Goal: Transaction & Acquisition: Purchase product/service

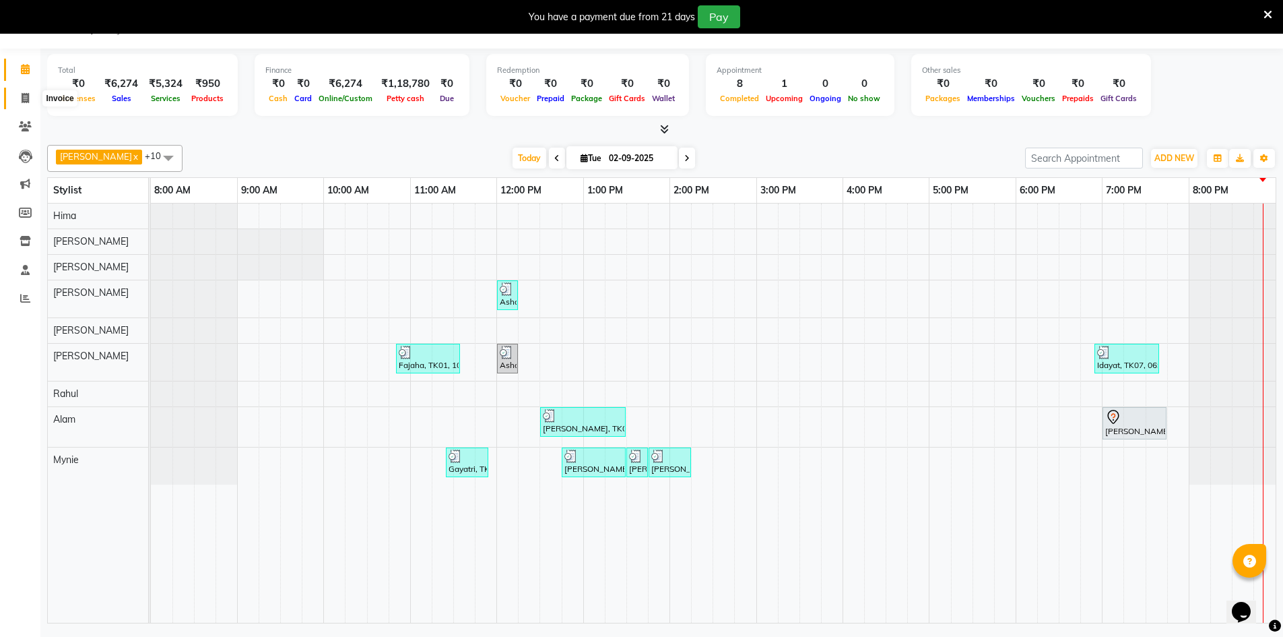
click at [25, 101] on icon at bounding box center [25, 98] width 7 height 10
select select "8432"
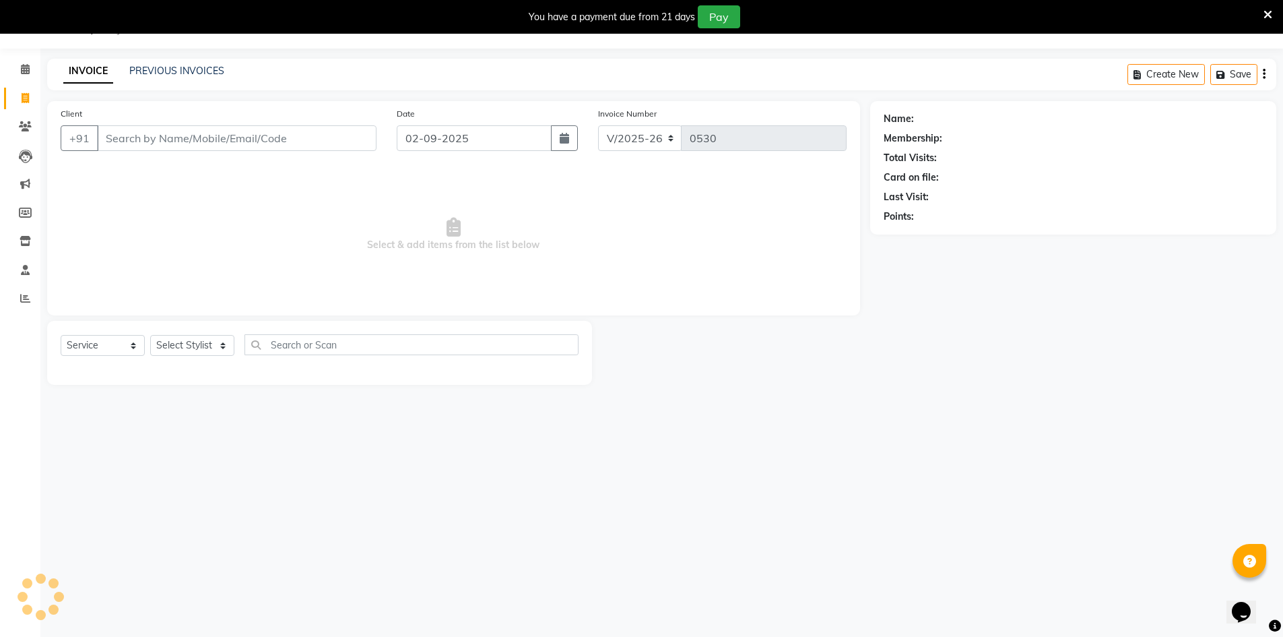
click at [184, 134] on input "Client" at bounding box center [237, 138] width 280 height 26
click at [92, 344] on select "Select Service Product Membership Package Voucher Prepaid Gift Card" at bounding box center [103, 345] width 84 height 21
select select "product"
click at [61, 335] on select "Select Service Product Membership Package Voucher Prepaid Gift Card" at bounding box center [103, 345] width 84 height 21
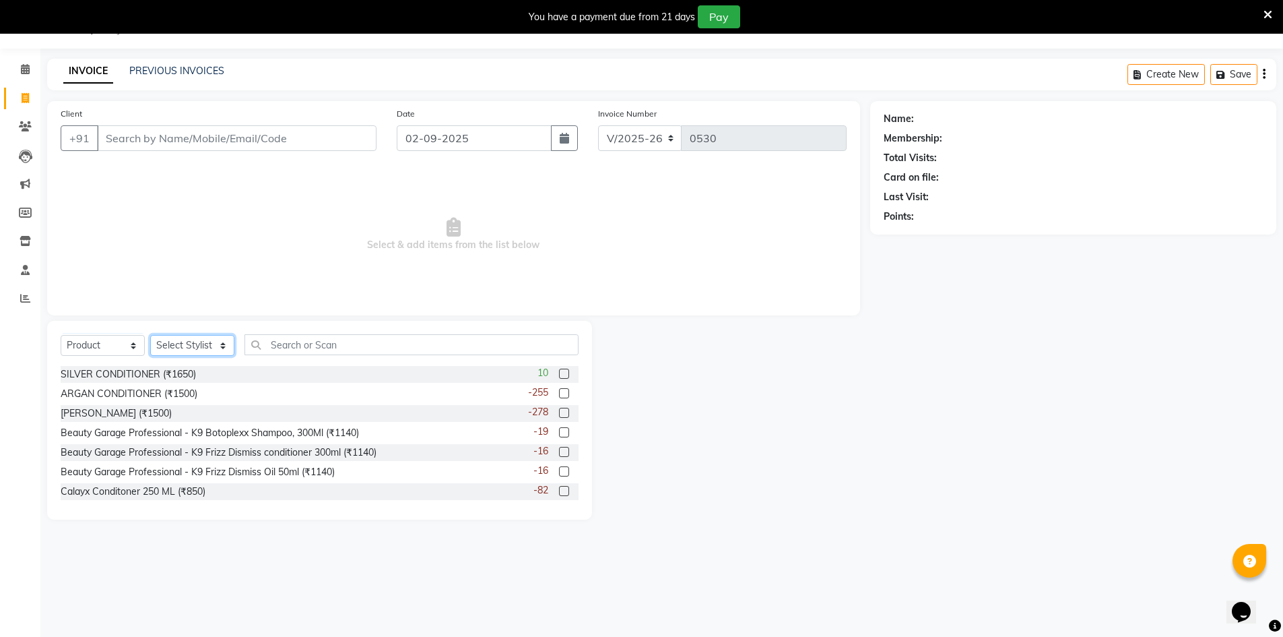
click at [193, 355] on select "Select Stylist Alam ANISH BISWAKARAM Anjali Tamang BHUVANA Elisha Rai Hima Maru…" at bounding box center [192, 345] width 84 height 21
select select "82403"
click at [150, 335] on select "Select Stylist Alam ANISH BISWAKARAM Anjali Tamang BHUVANA Elisha Rai Hima Maru…" at bounding box center [192, 345] width 84 height 21
click at [123, 137] on input "Client" at bounding box center [237, 138] width 280 height 26
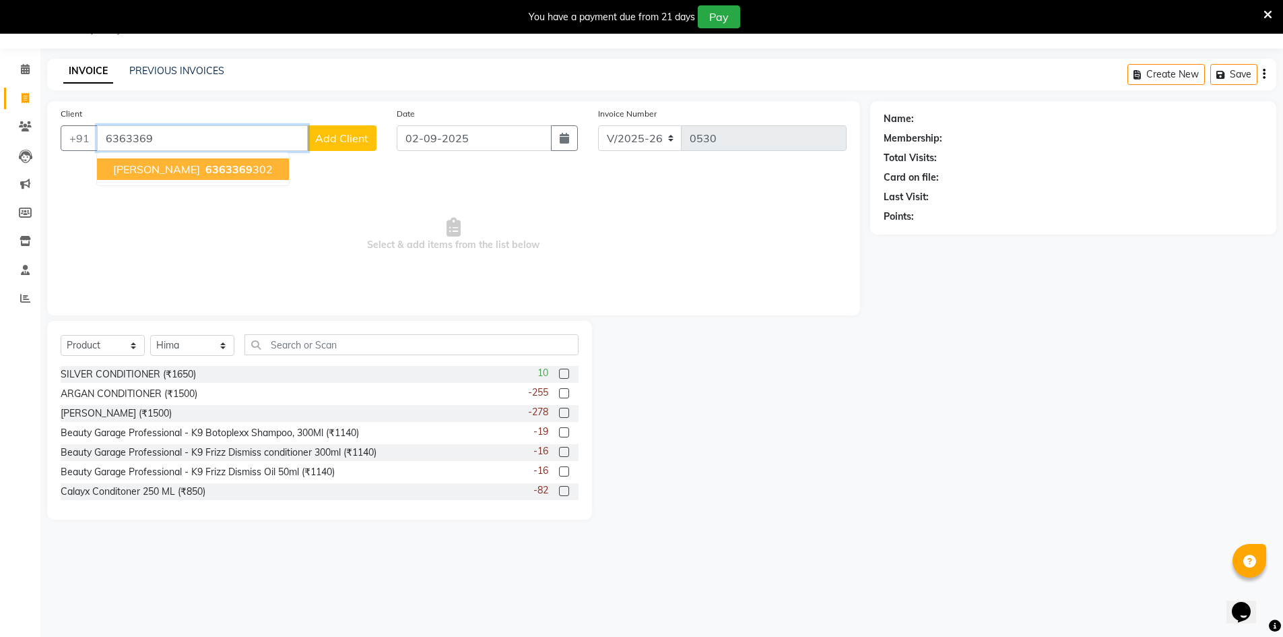
click at [205, 174] on span "6363369" at bounding box center [228, 168] width 47 height 13
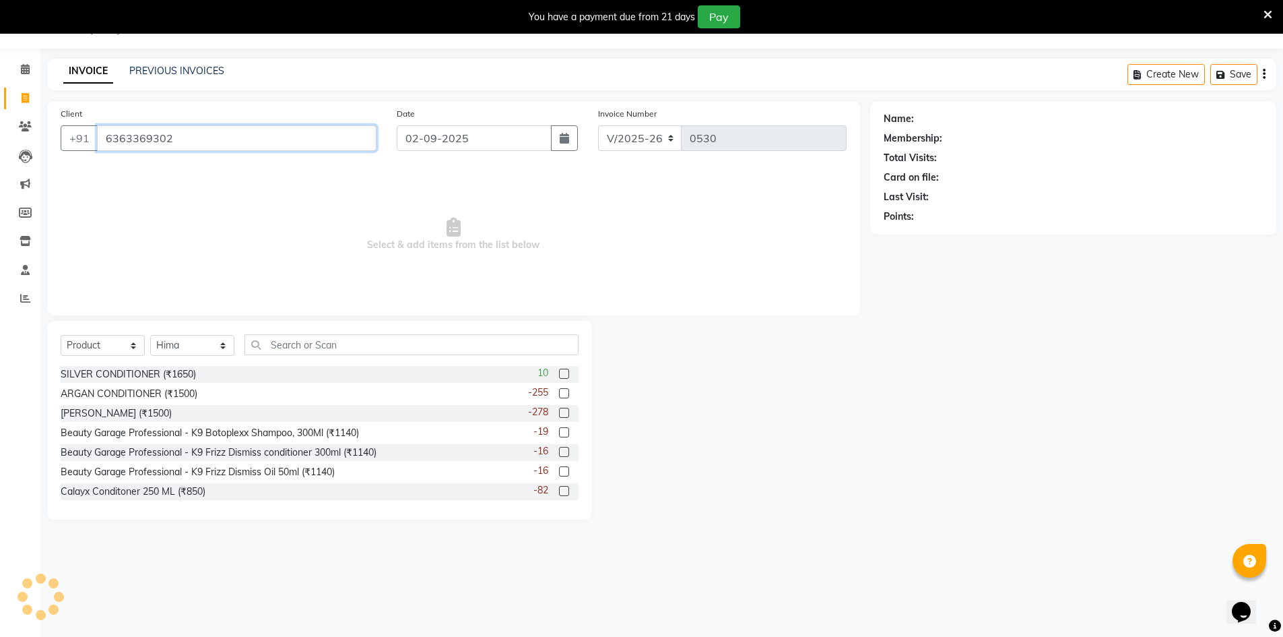
type input "6363369302"
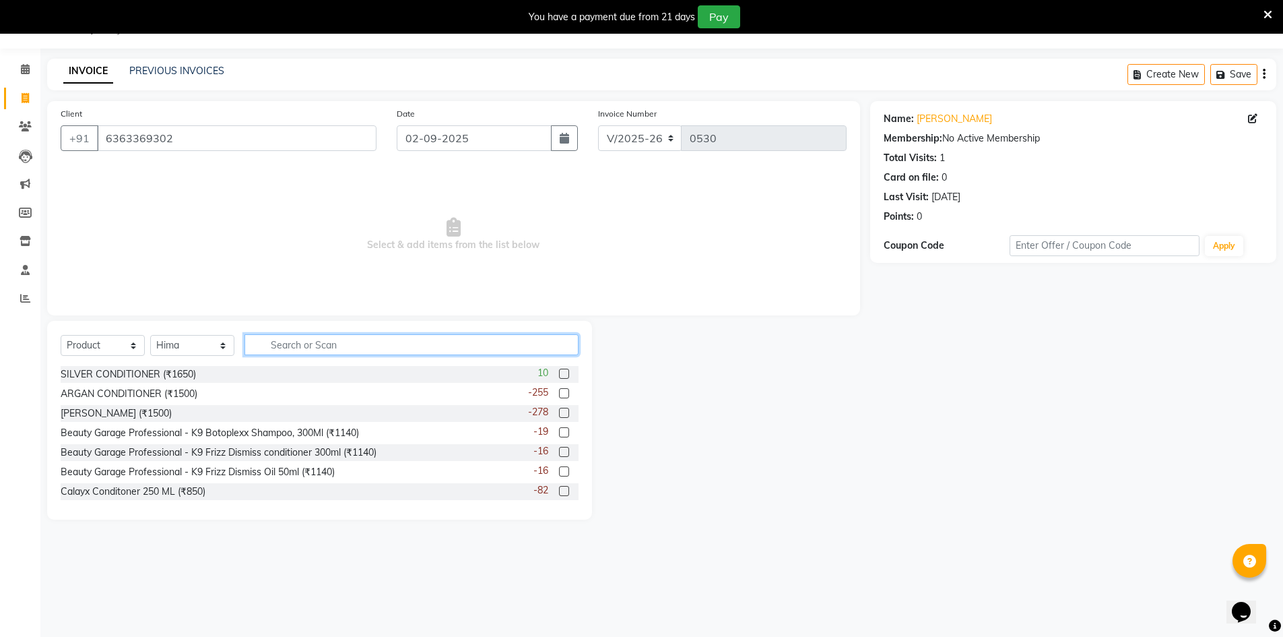
click at [329, 344] on input "text" at bounding box center [412, 344] width 334 height 21
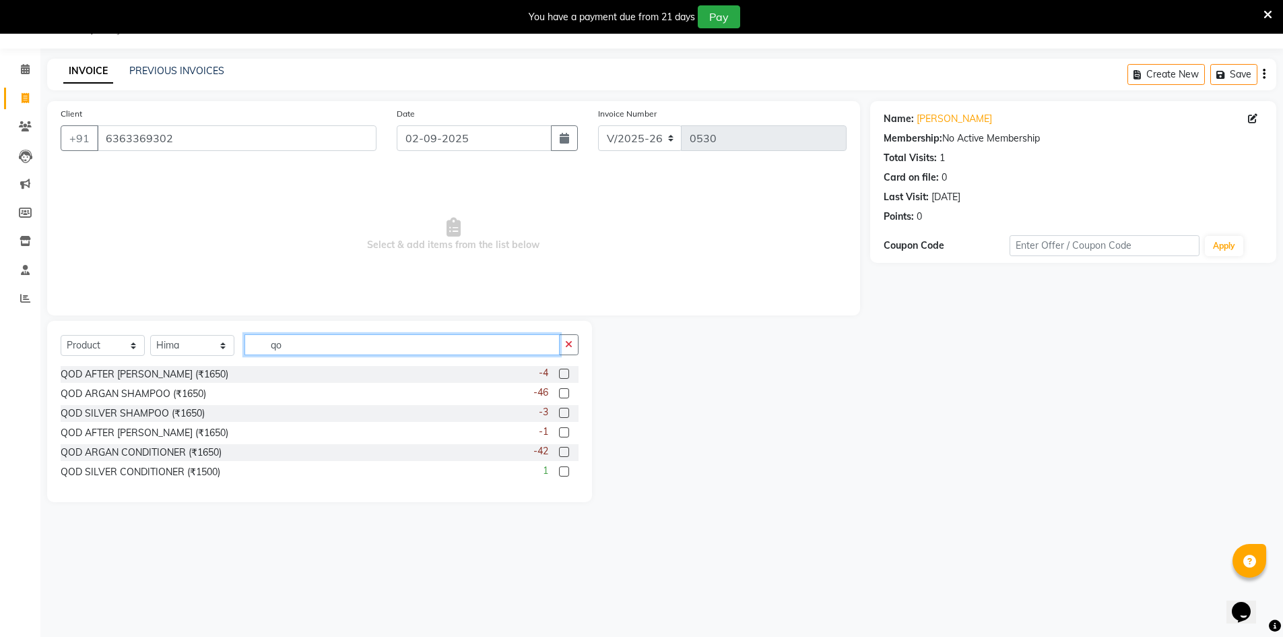
type input "qo"
click at [567, 393] on label at bounding box center [564, 393] width 10 height 10
click at [567, 393] on input "checkbox" at bounding box center [563, 393] width 9 height 9
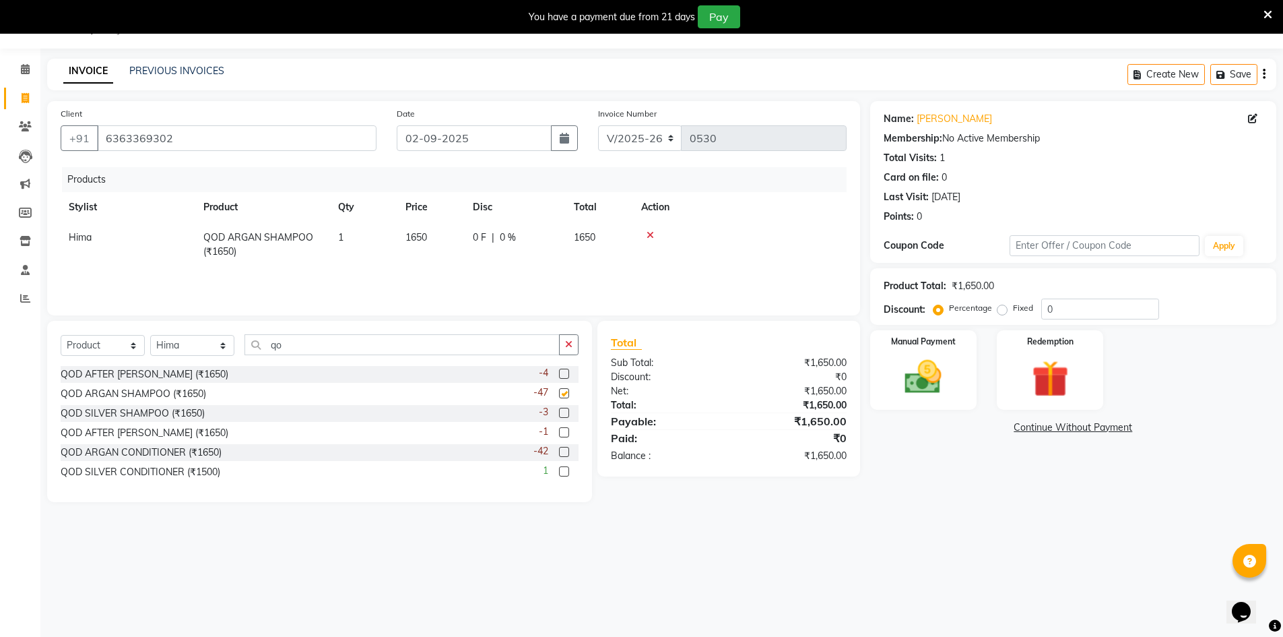
checkbox input "false"
click at [564, 452] on label at bounding box center [564, 452] width 10 height 10
click at [564, 452] on input "checkbox" at bounding box center [563, 452] width 9 height 9
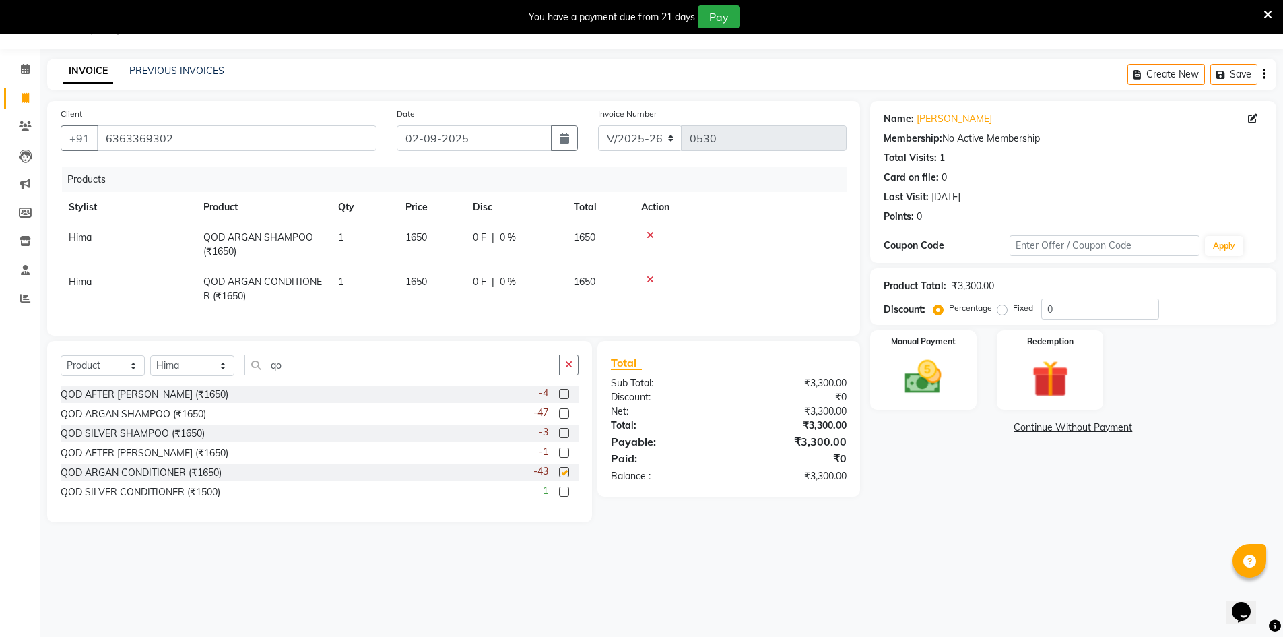
checkbox input "false"
drag, startPoint x: 288, startPoint y: 378, endPoint x: 187, endPoint y: 369, distance: 102.1
click at [187, 369] on div "Select Service Product Membership Package Voucher Prepaid Gift Card Select Styl…" at bounding box center [320, 370] width 518 height 32
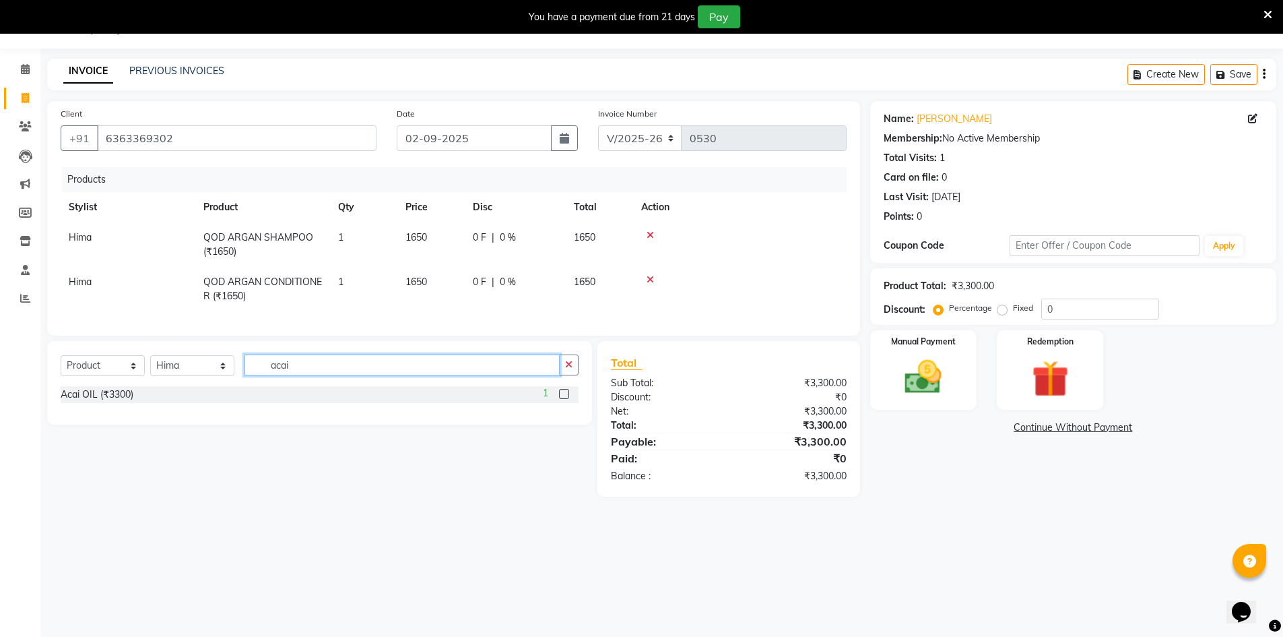
type input "acai"
click at [561, 399] on label at bounding box center [564, 394] width 10 height 10
click at [561, 399] on input "checkbox" at bounding box center [563, 394] width 9 height 9
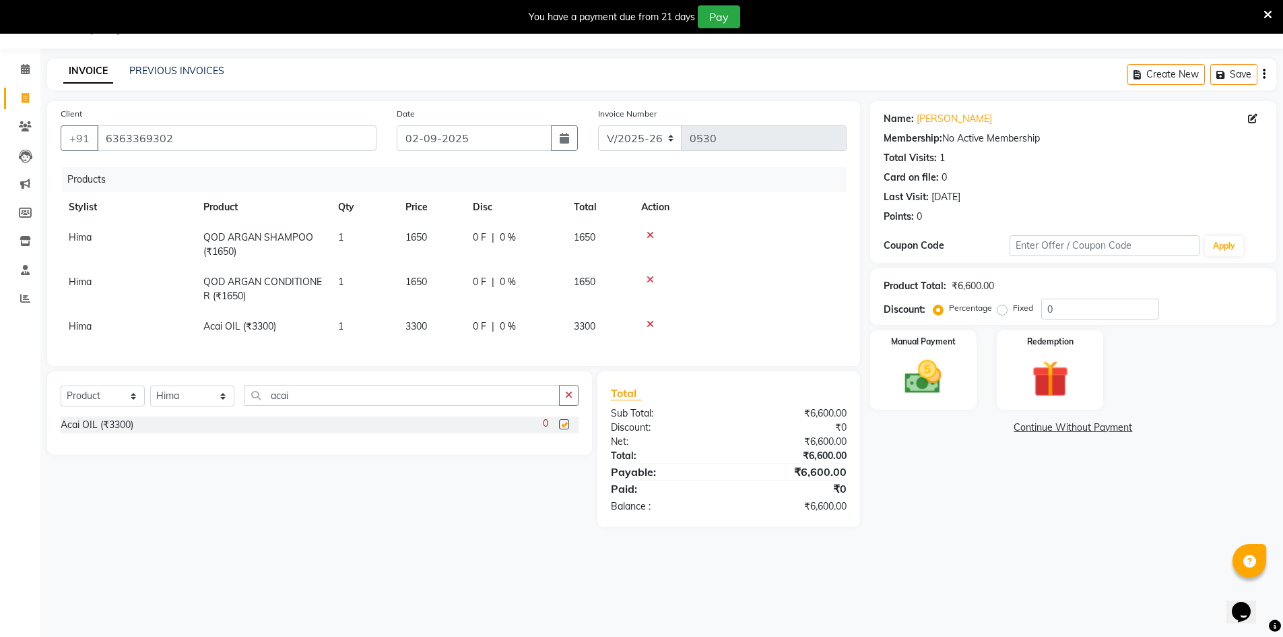
checkbox input "false"
click at [422, 325] on span "3300" at bounding box center [417, 326] width 22 height 12
select select "82403"
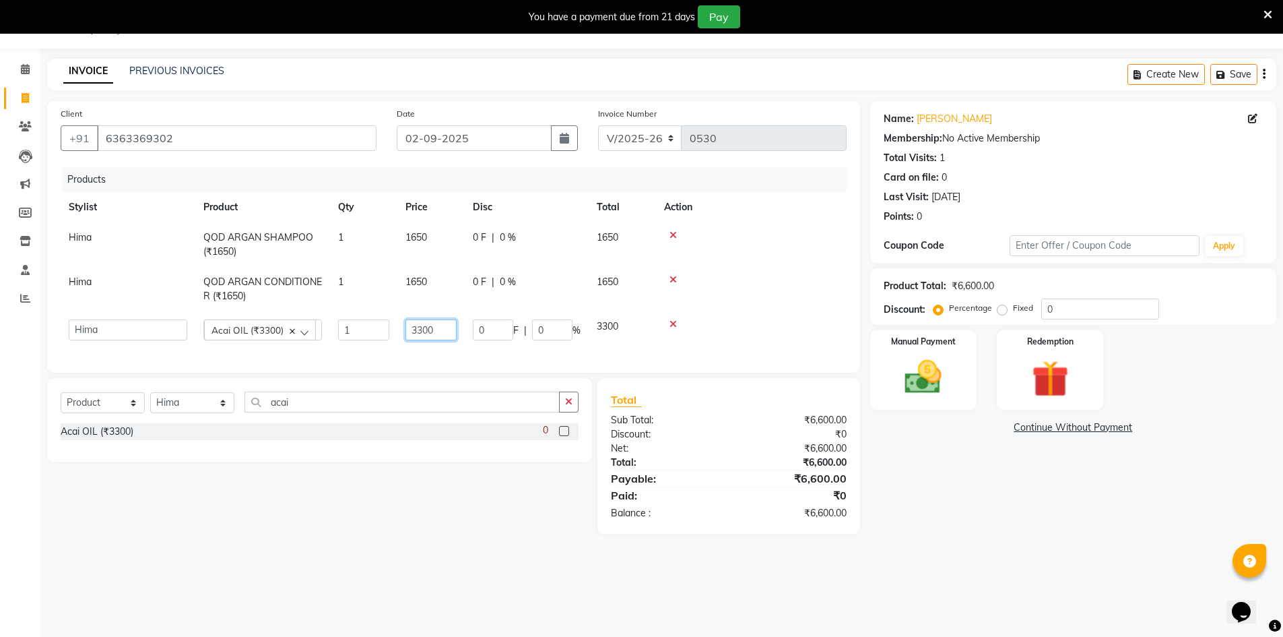
drag, startPoint x: 435, startPoint y: 331, endPoint x: 369, endPoint y: 323, distance: 67.2
click at [369, 323] on tr "Alam ANISH BISWAKARAM Anjali Tamang BHUVANA Elisha Rai Hima Maruthi Mynie Rahul…" at bounding box center [454, 329] width 786 height 37
type input "2400"
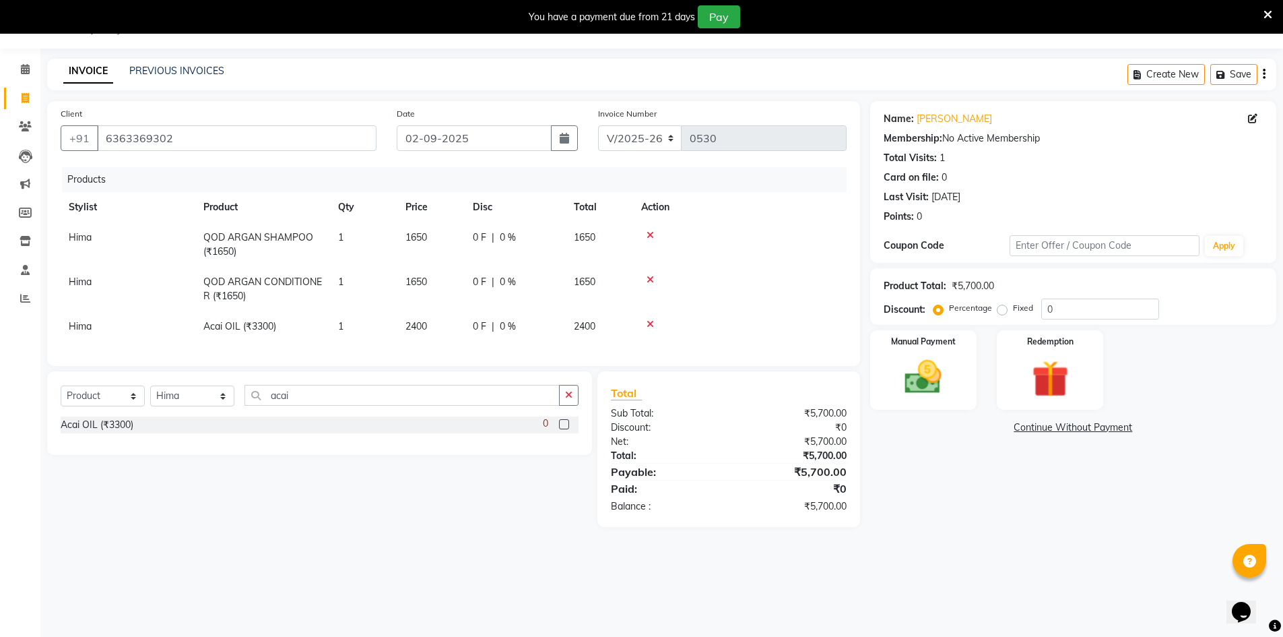
click at [441, 507] on div "Select Service Product Membership Package Voucher Prepaid Gift Card Select Styl…" at bounding box center [314, 449] width 555 height 156
click at [909, 352] on div "Manual Payment" at bounding box center [923, 370] width 111 height 83
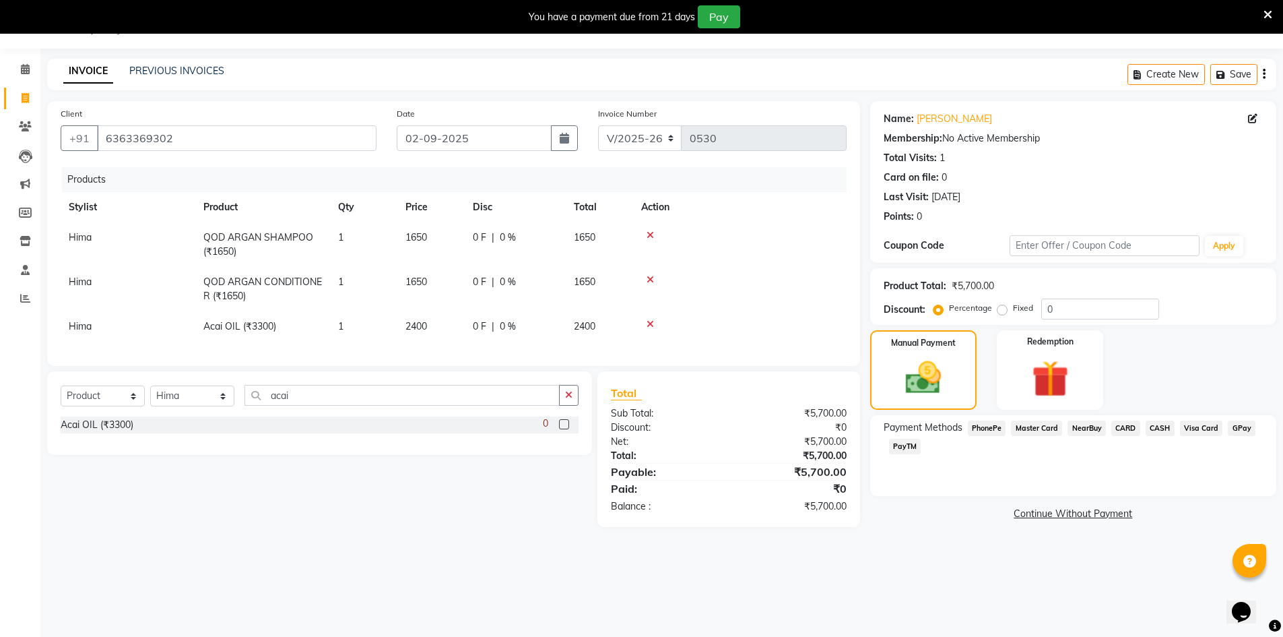
click at [979, 428] on span "PhonePe" at bounding box center [987, 427] width 38 height 15
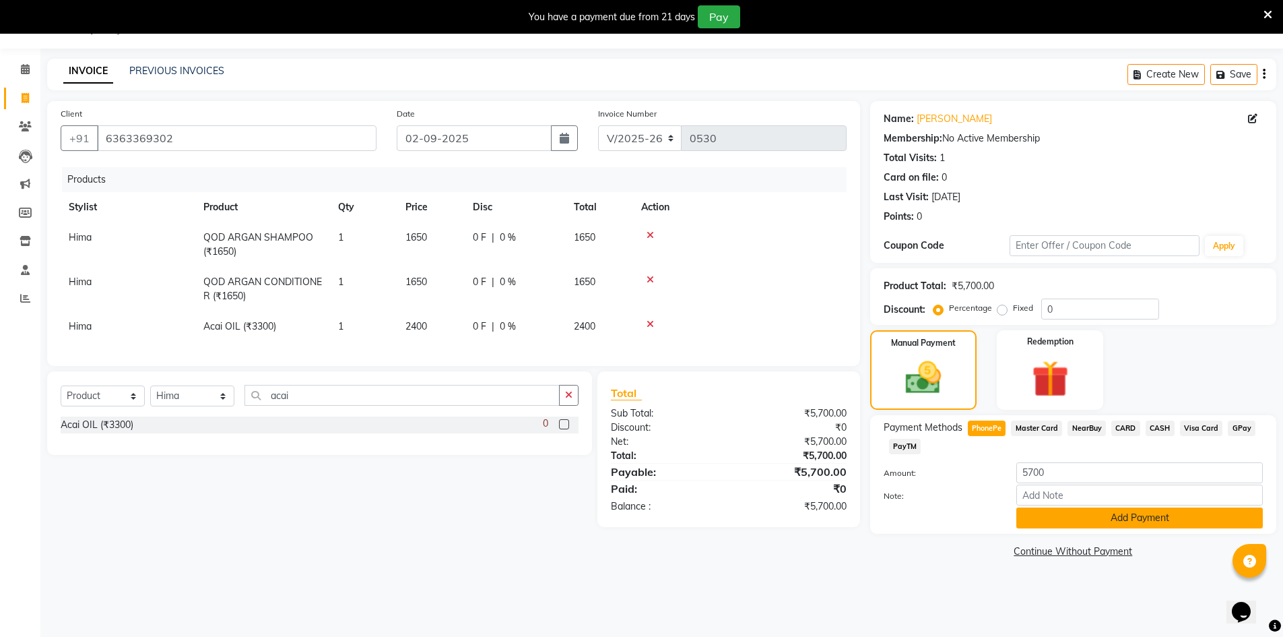
click at [1147, 522] on button "Add Payment" at bounding box center [1140, 517] width 247 height 21
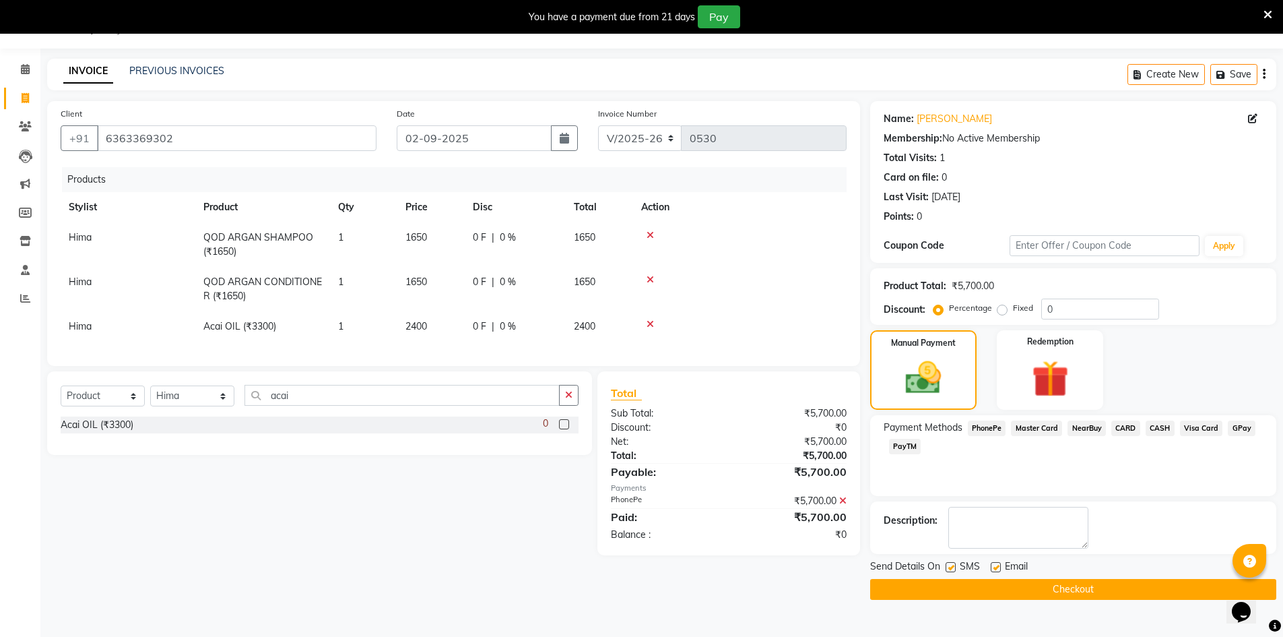
click at [1083, 590] on button "Checkout" at bounding box center [1073, 589] width 406 height 21
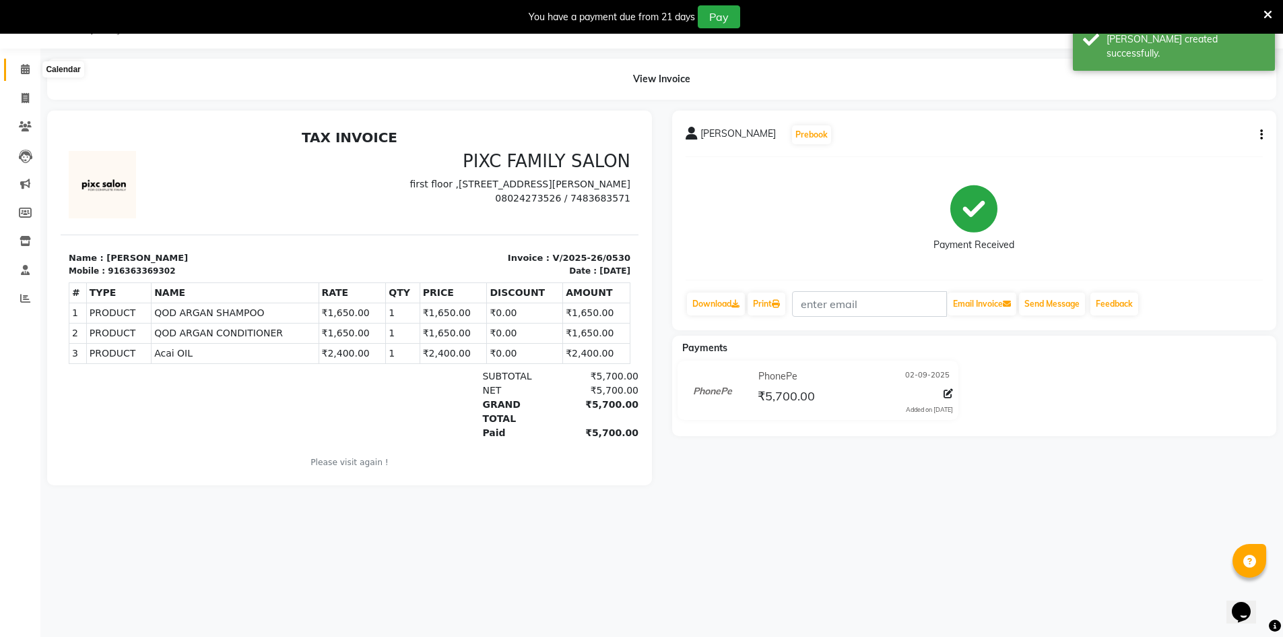
click at [26, 73] on icon at bounding box center [25, 69] width 9 height 10
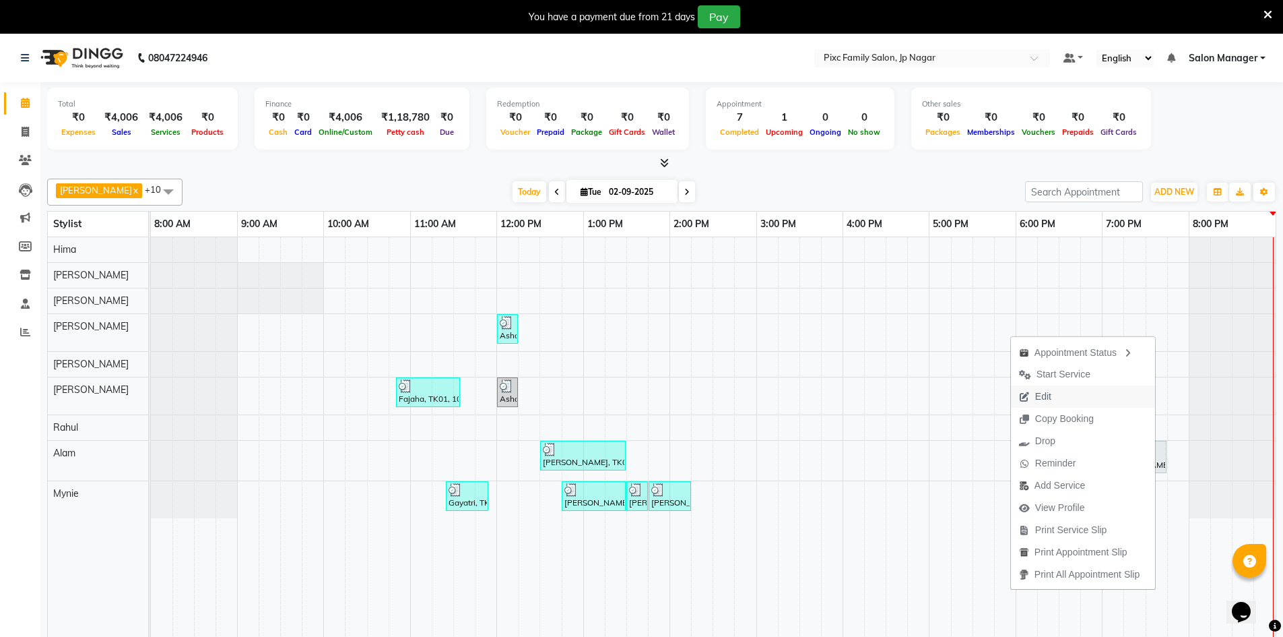
click at [1062, 399] on button "Edit" at bounding box center [1083, 396] width 144 height 22
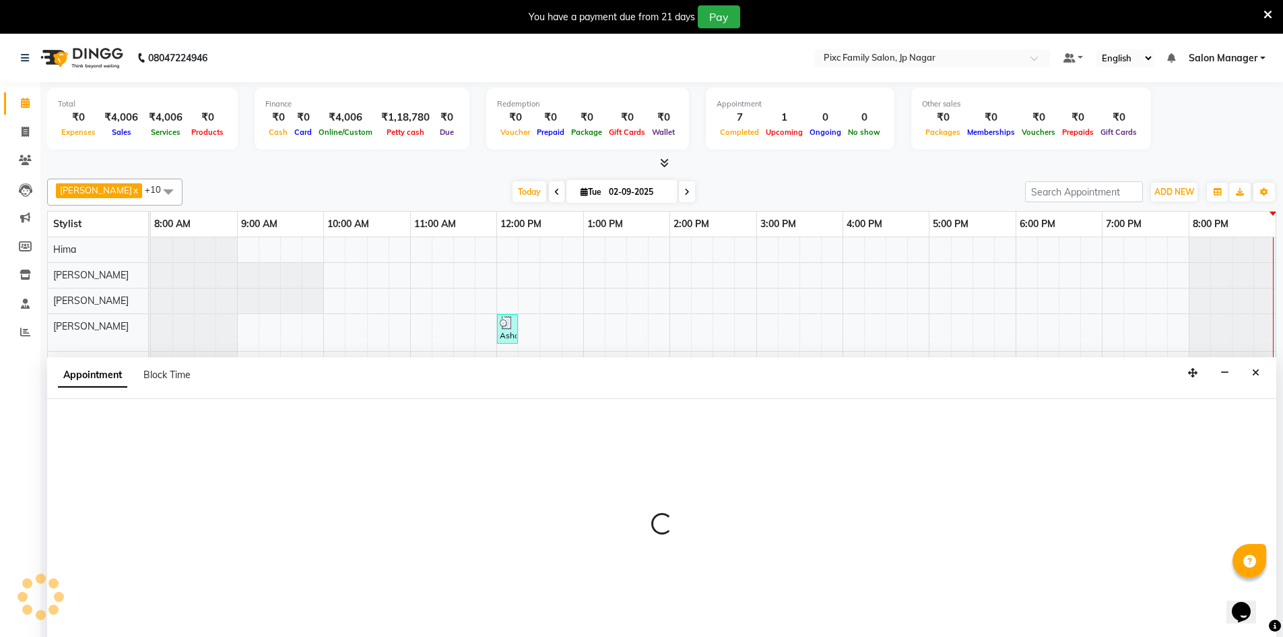
scroll to position [34, 0]
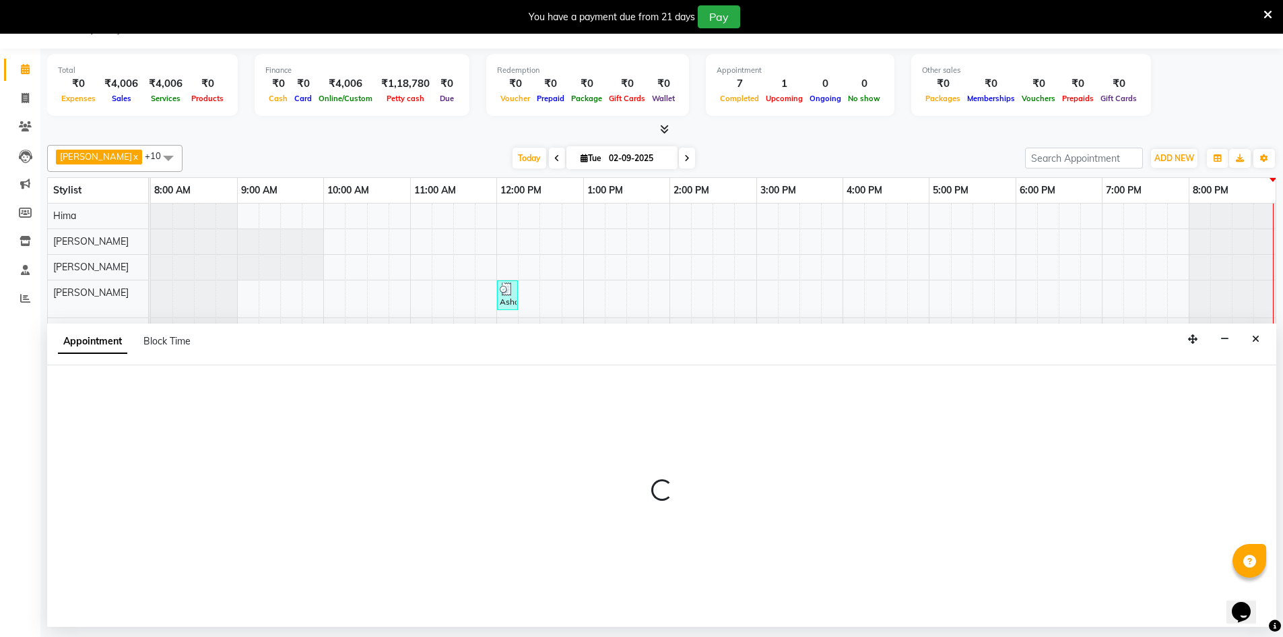
select select "1140"
select select "tentative"
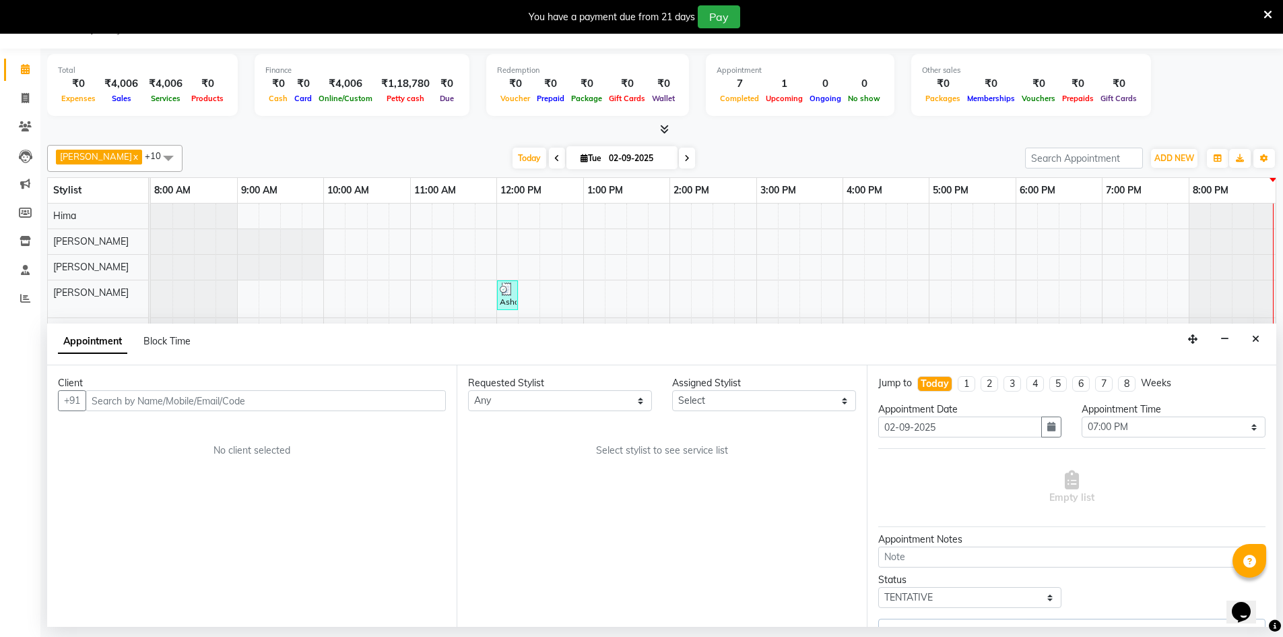
select select "89737"
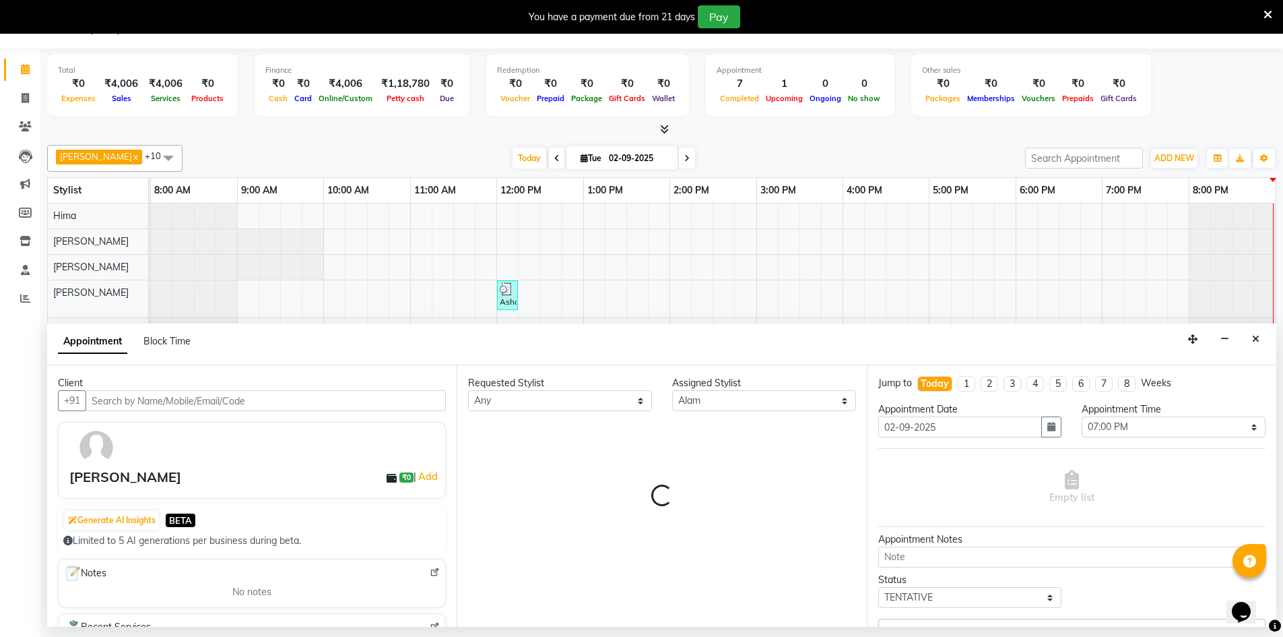
scroll to position [0, 1]
select select "4220"
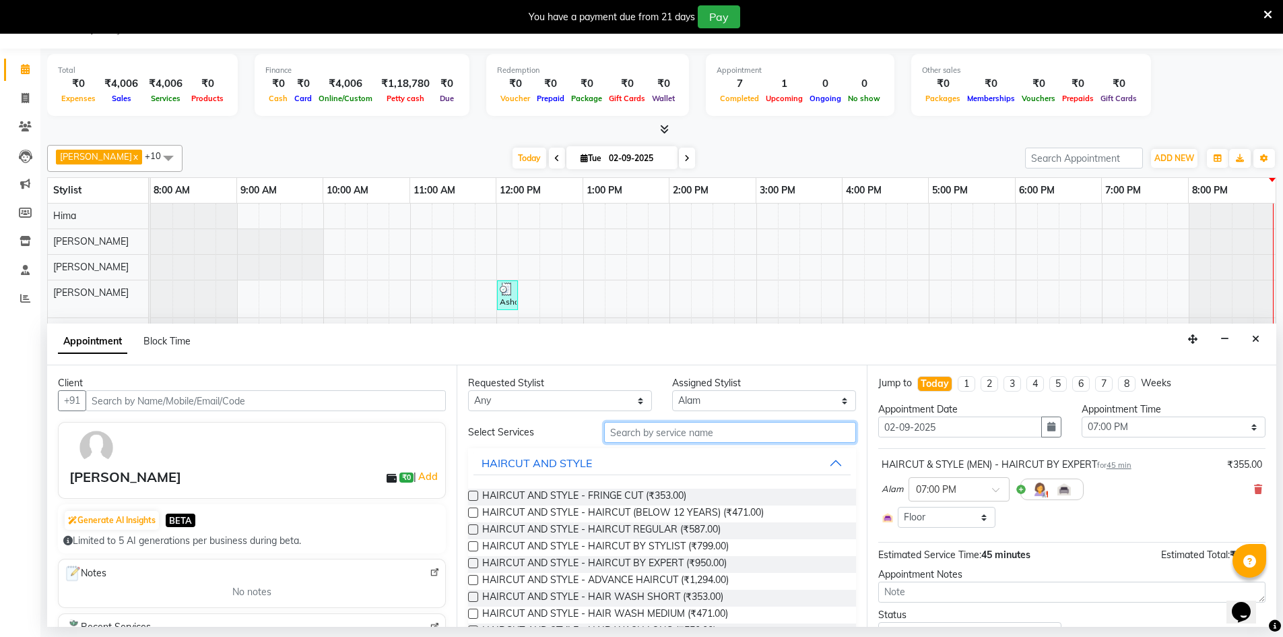
click at [662, 435] on input "text" at bounding box center [730, 432] width 252 height 21
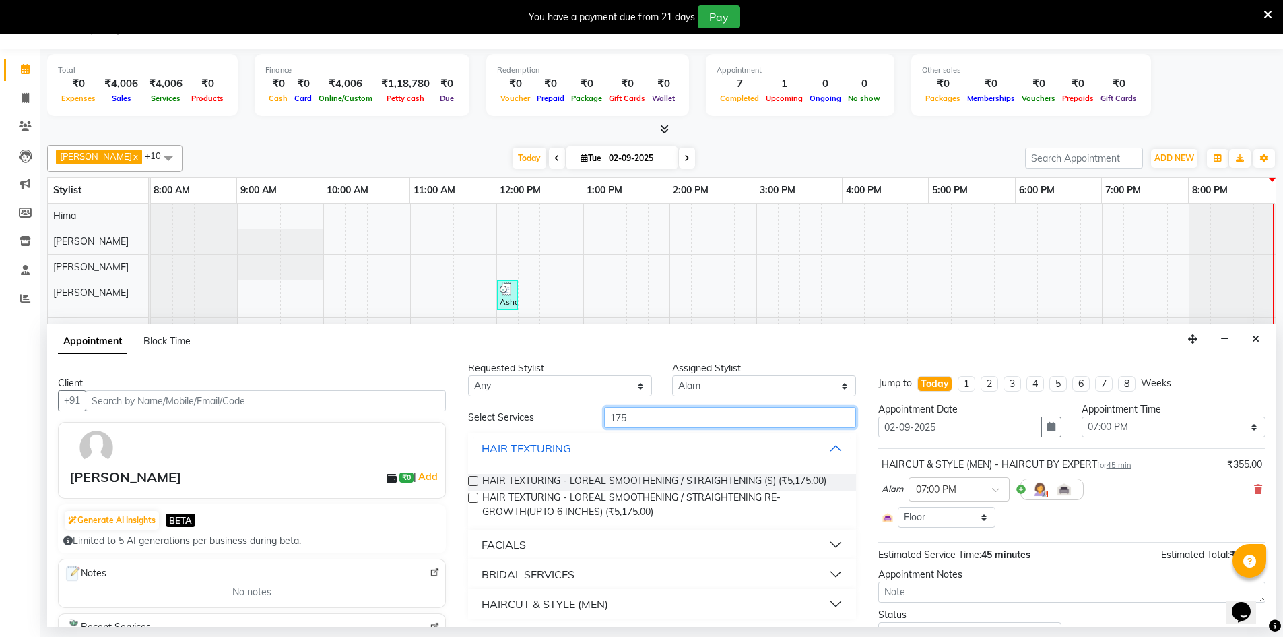
scroll to position [18, 0]
type input "175"
click at [581, 606] on div "HAIRCUT & STYLE (MEN)" at bounding box center [545, 601] width 127 height 16
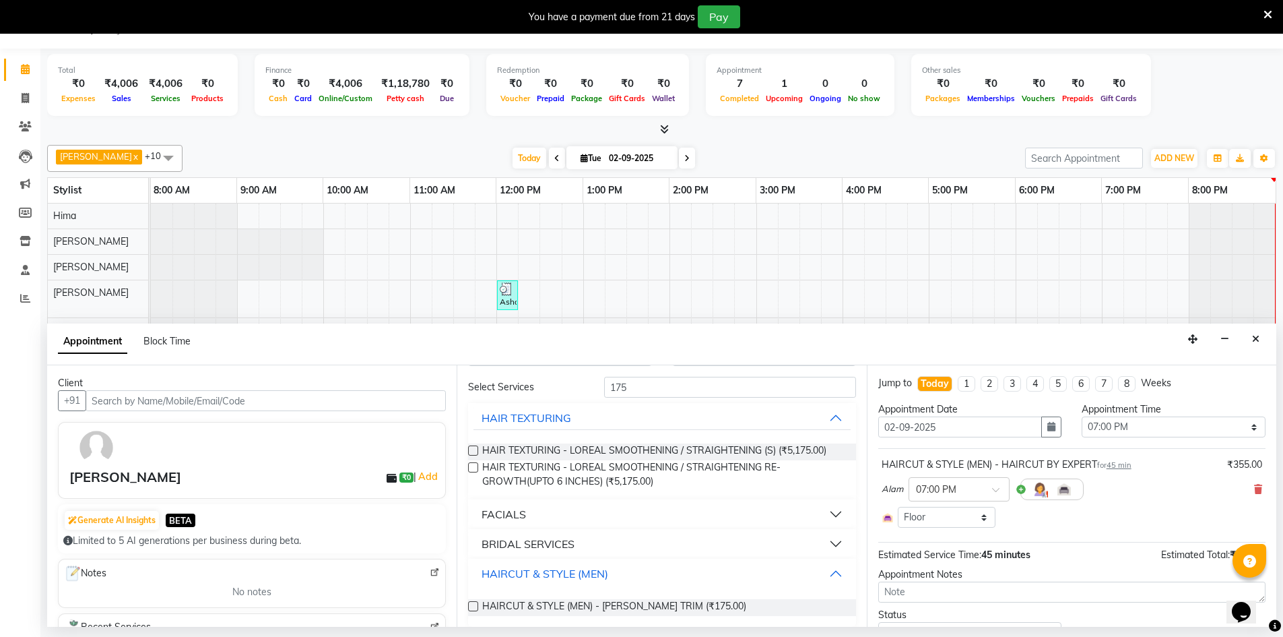
scroll to position [56, 0]
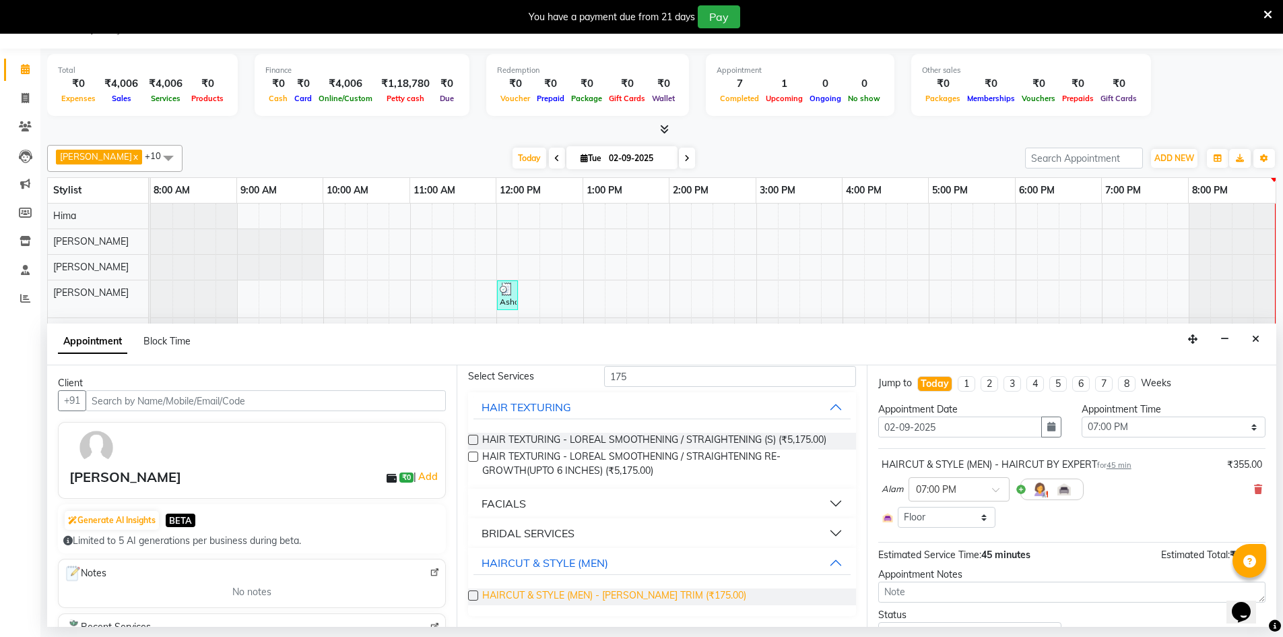
click at [594, 598] on span "HAIRCUT & STYLE (MEN) - [PERSON_NAME] TRIM (₹175.00)" at bounding box center [614, 596] width 264 height 17
checkbox input "false"
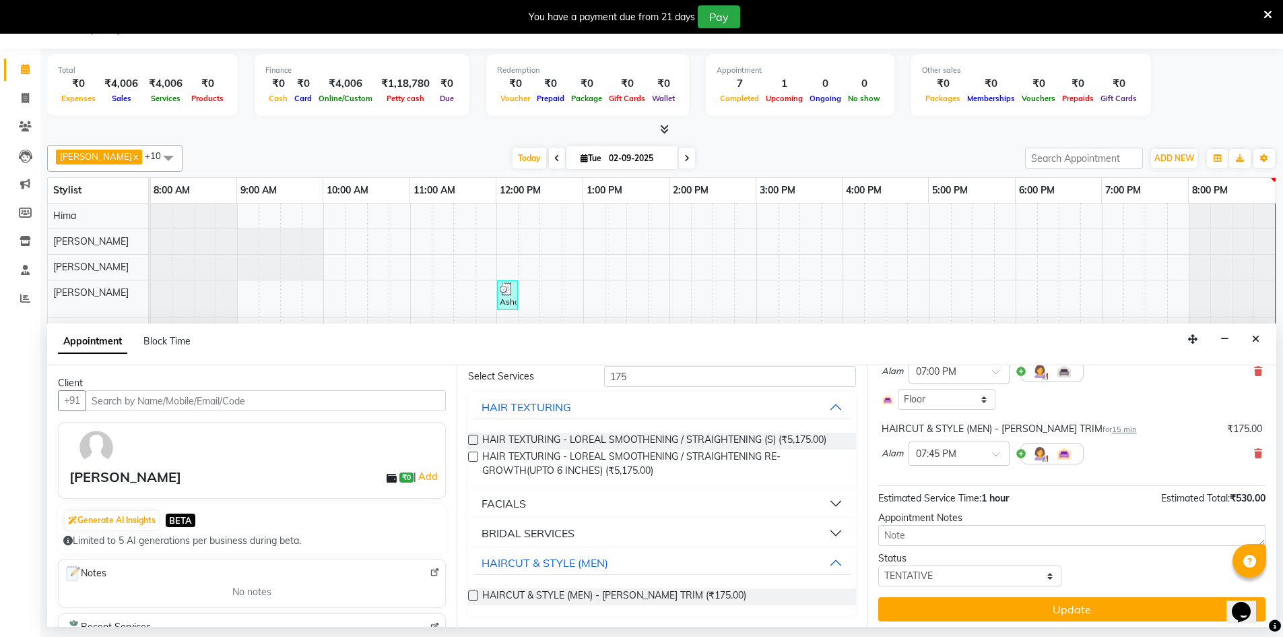
scroll to position [123, 0]
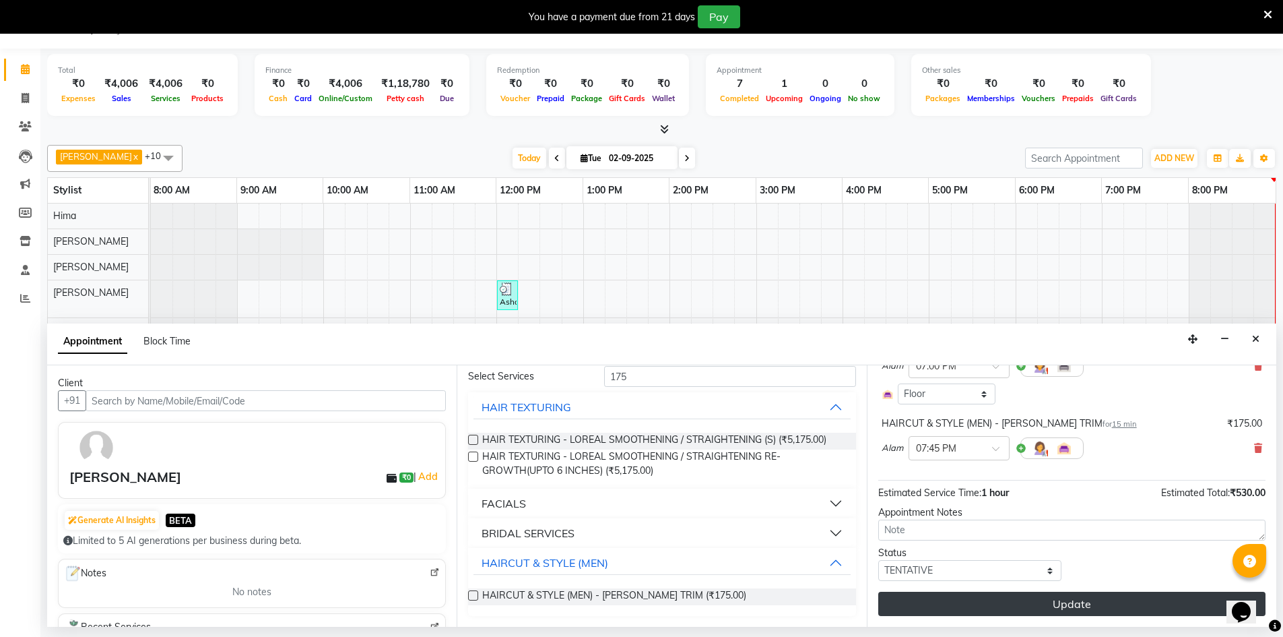
click at [1057, 600] on button "Update" at bounding box center [1072, 604] width 387 height 24
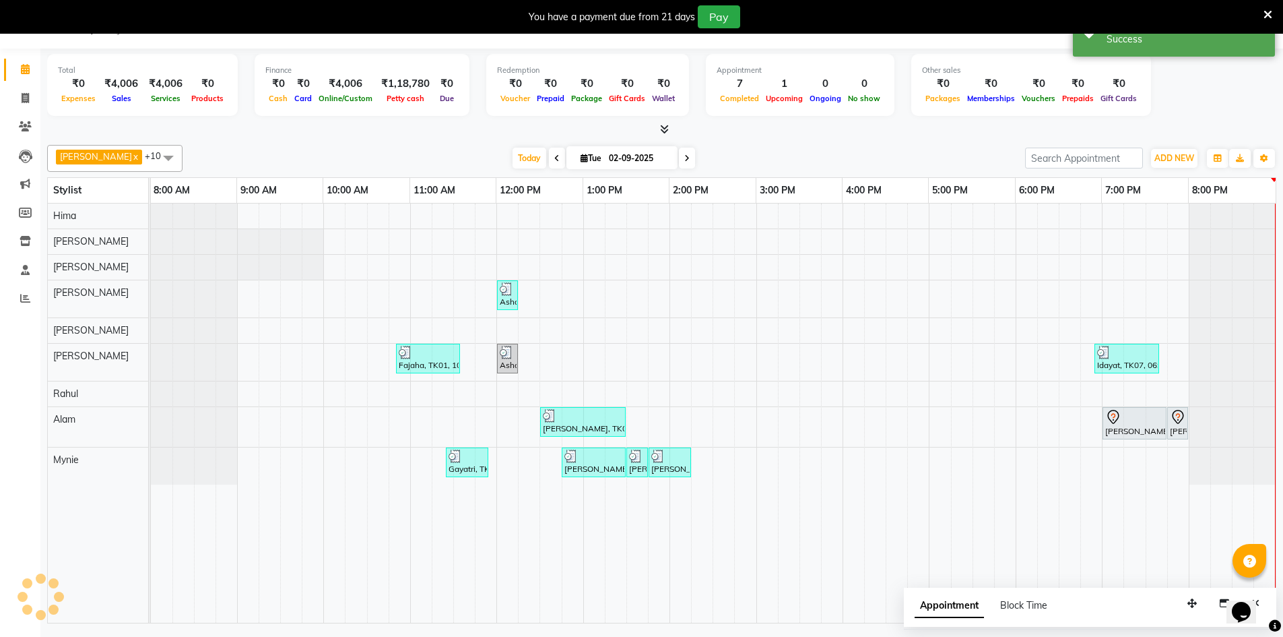
scroll to position [0, 0]
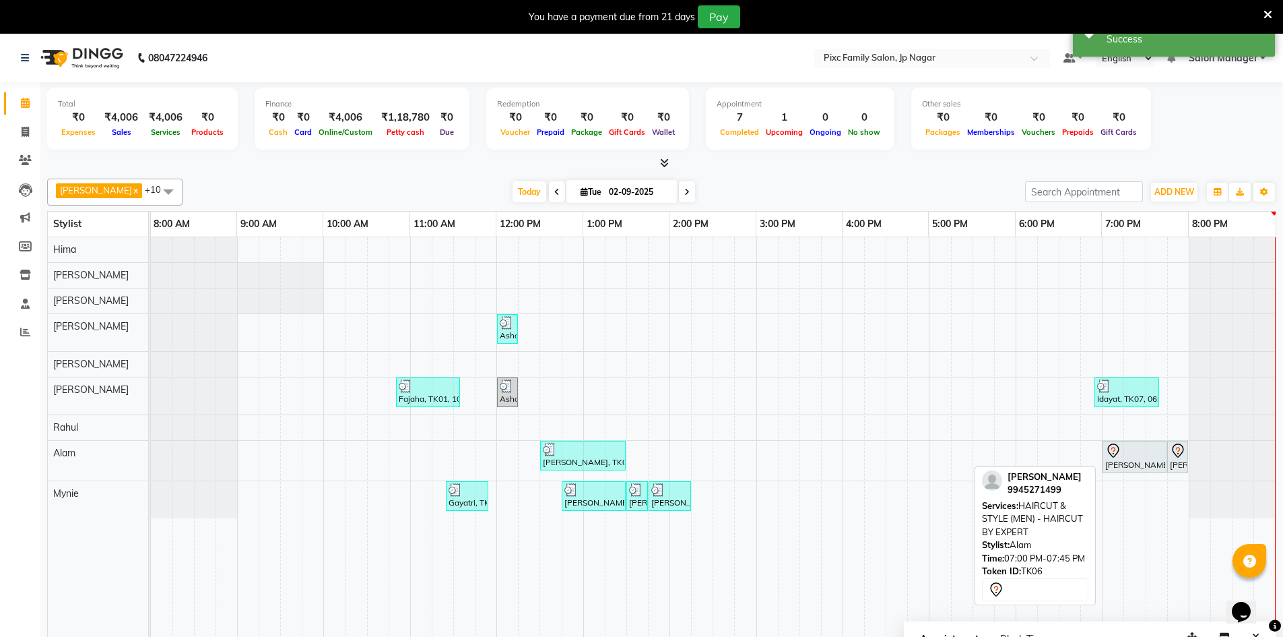
click at [1137, 455] on div at bounding box center [1135, 451] width 59 height 16
select select "7"
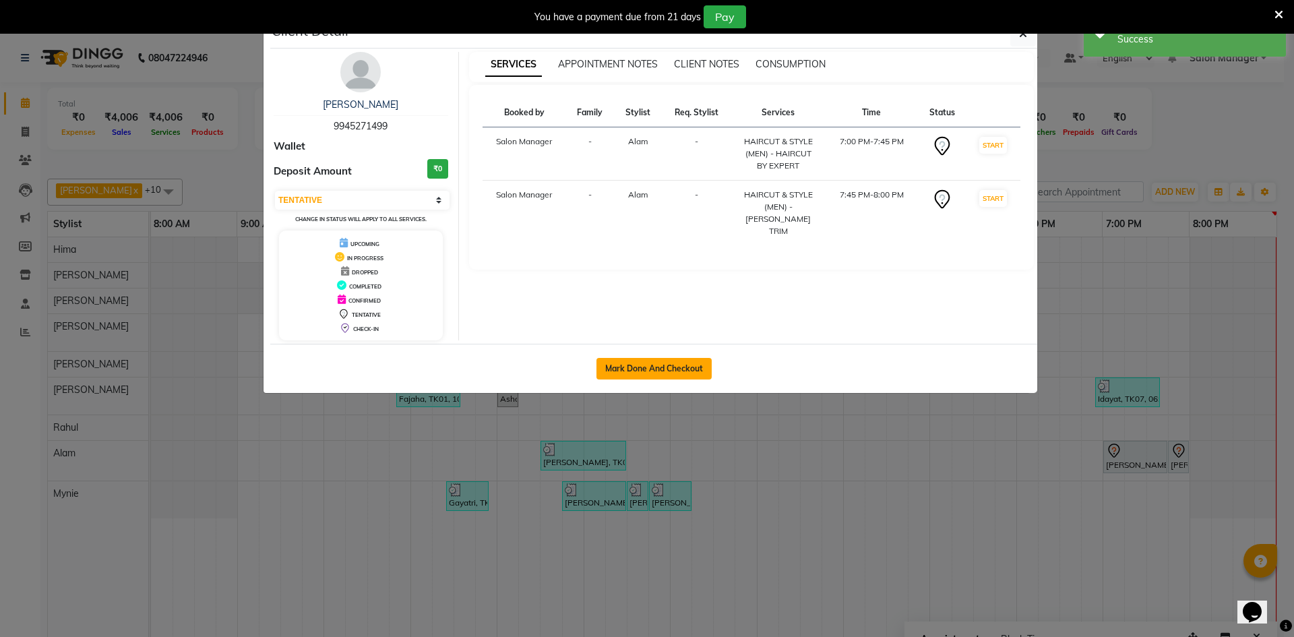
click at [694, 367] on button "Mark Done And Checkout" at bounding box center [653, 369] width 115 height 22
select select "service"
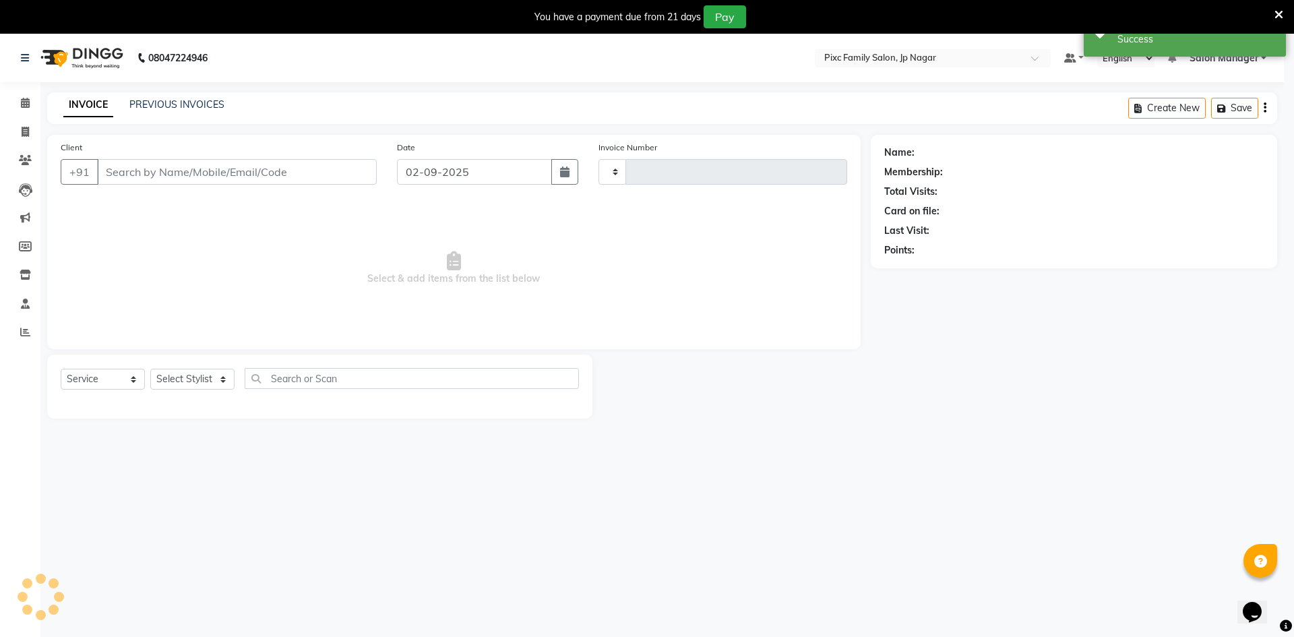
type input "0531"
select select "8432"
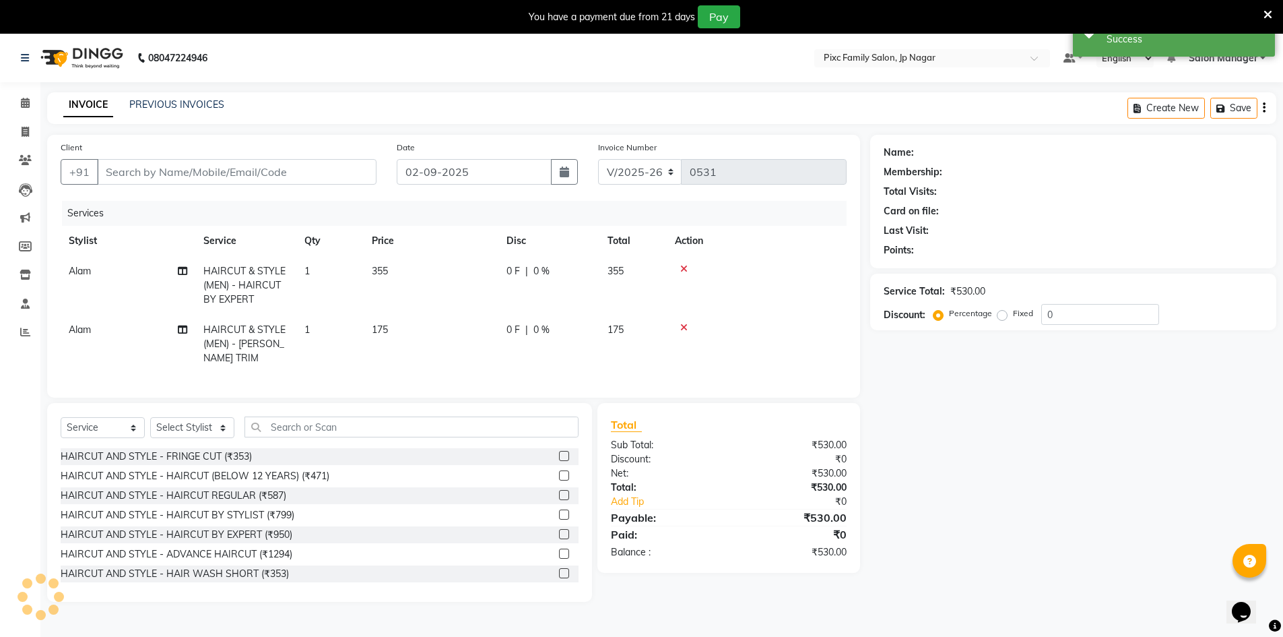
type input "9945271499"
select select "89737"
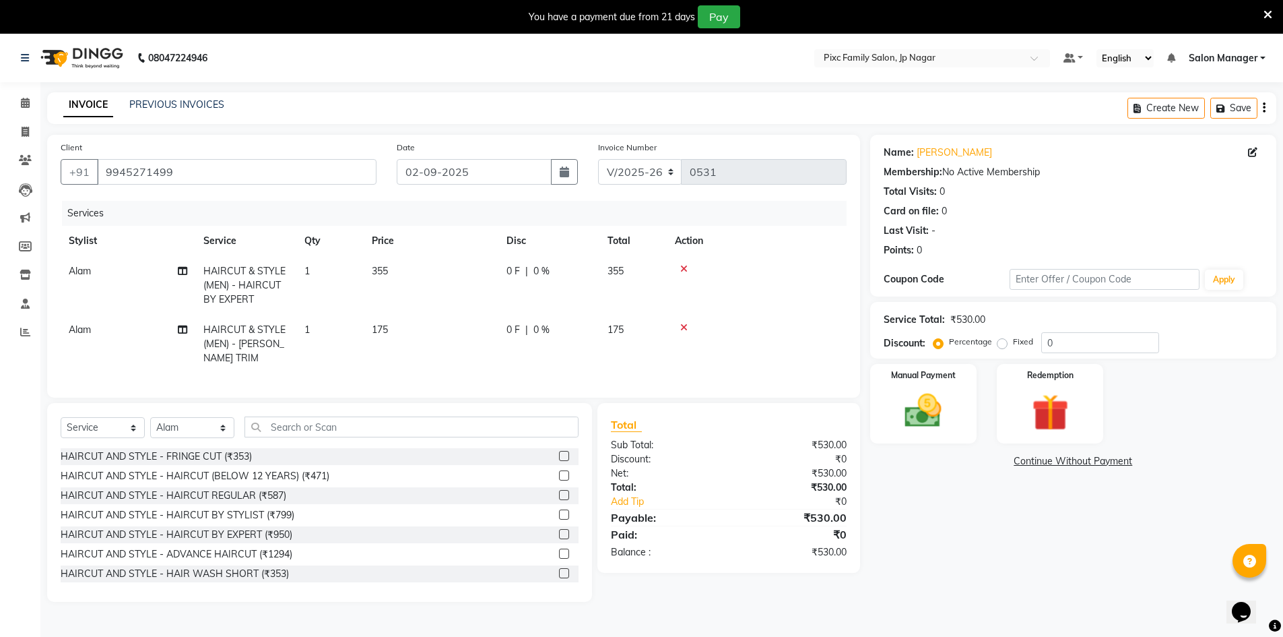
click at [508, 269] on span "0 F" at bounding box center [513, 271] width 13 height 14
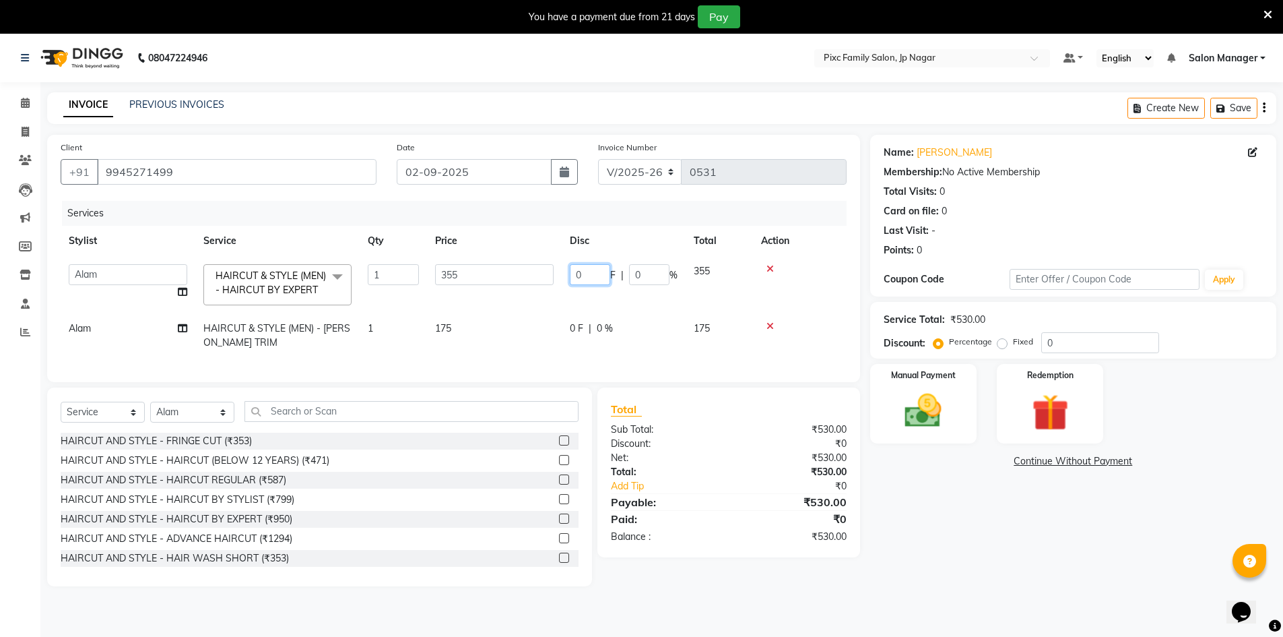
drag, startPoint x: 583, startPoint y: 275, endPoint x: 573, endPoint y: 278, distance: 11.3
click at [573, 278] on input "0" at bounding box center [590, 274] width 40 height 21
type input "156"
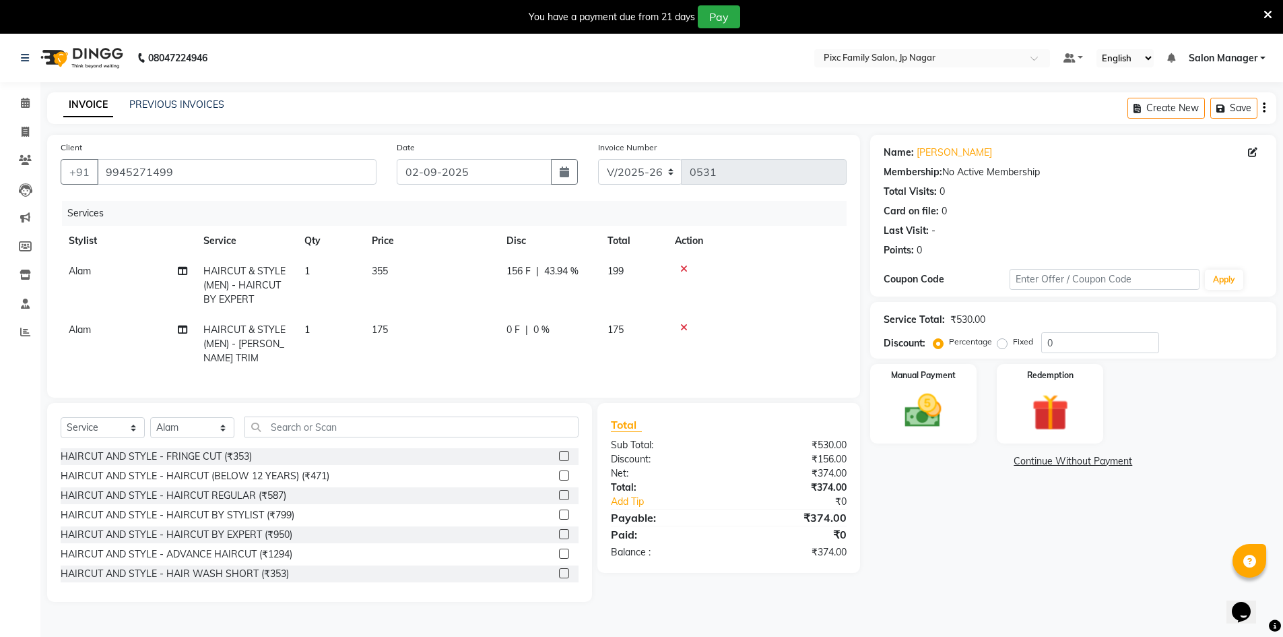
click at [797, 296] on td at bounding box center [757, 285] width 180 height 59
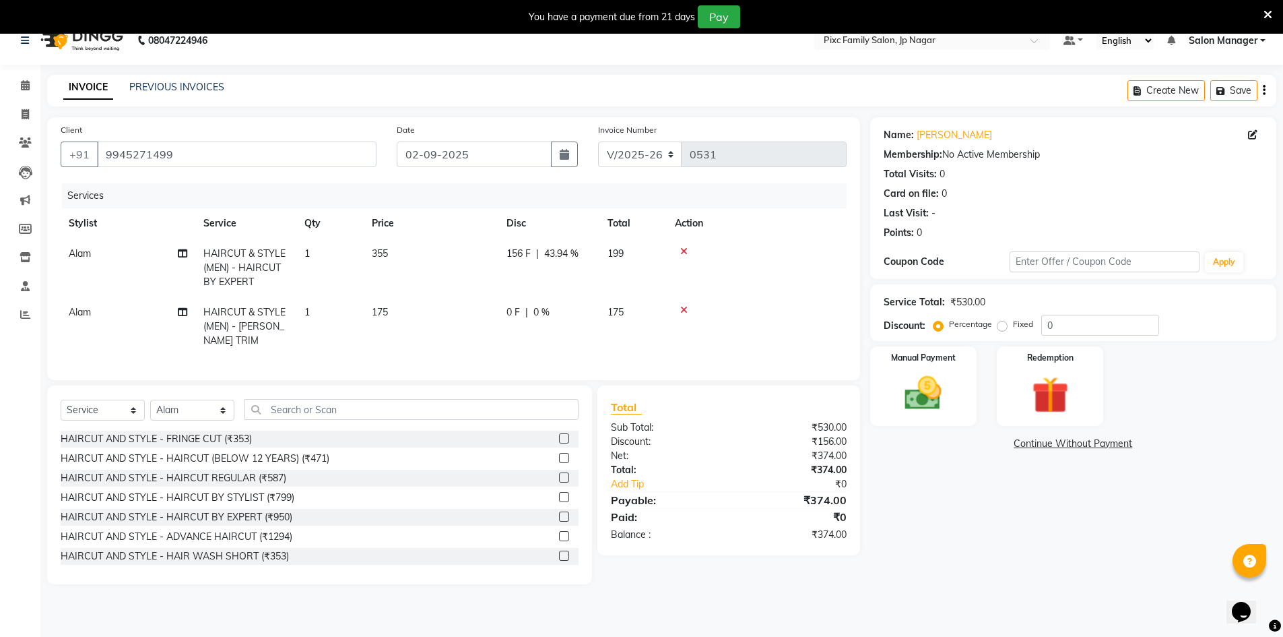
scroll to position [34, 0]
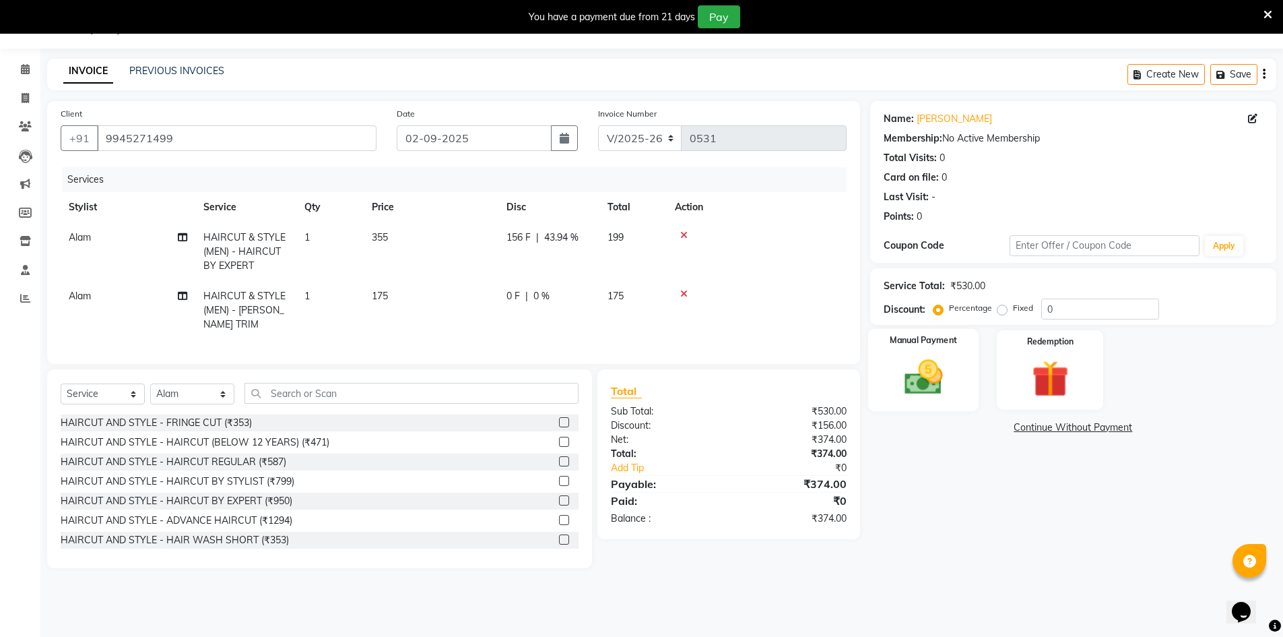
click at [926, 349] on div "Manual Payment" at bounding box center [923, 370] width 111 height 83
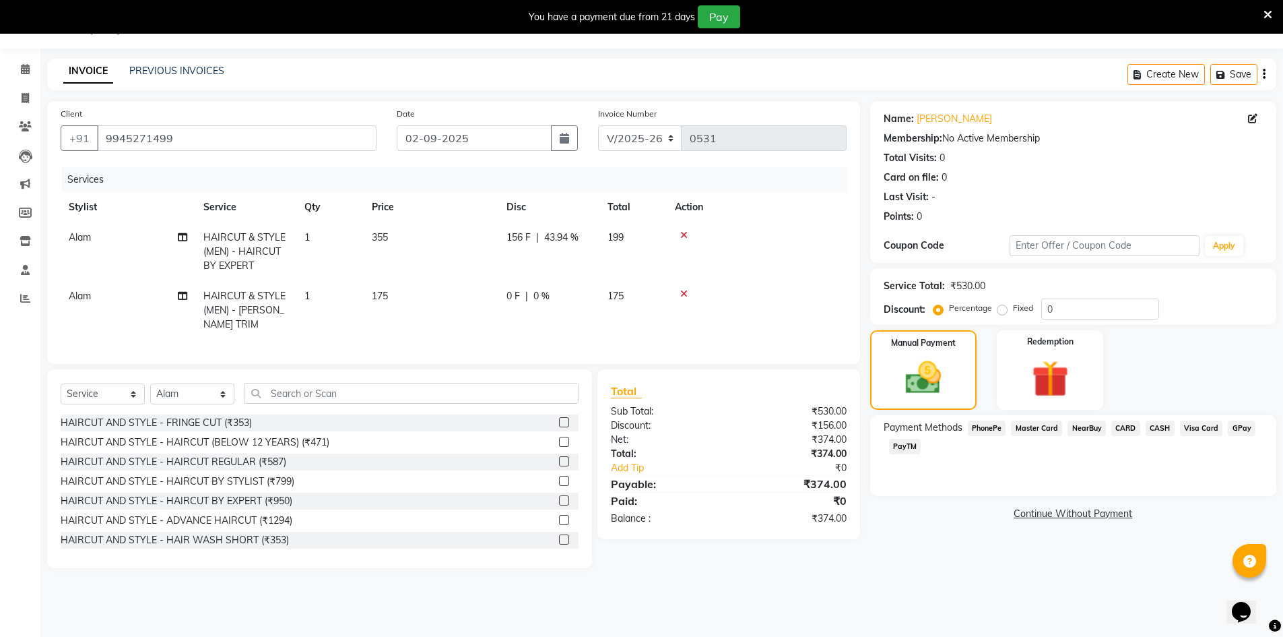
click at [993, 428] on span "PhonePe" at bounding box center [987, 427] width 38 height 15
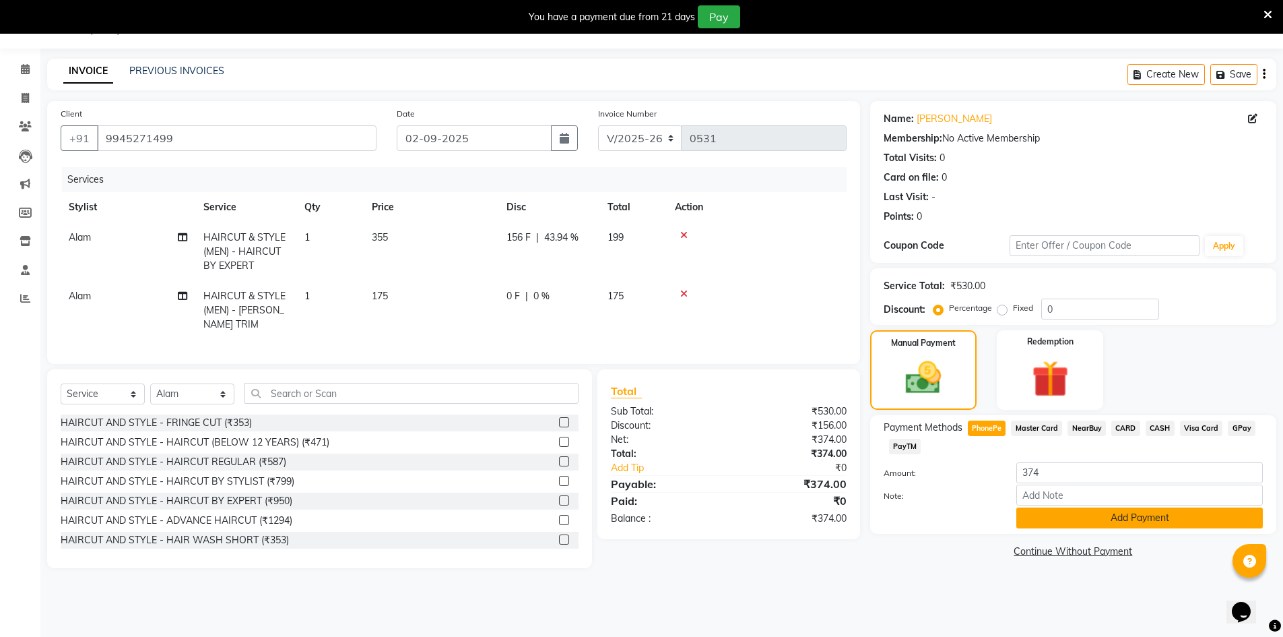
click at [1168, 517] on button "Add Payment" at bounding box center [1140, 517] width 247 height 21
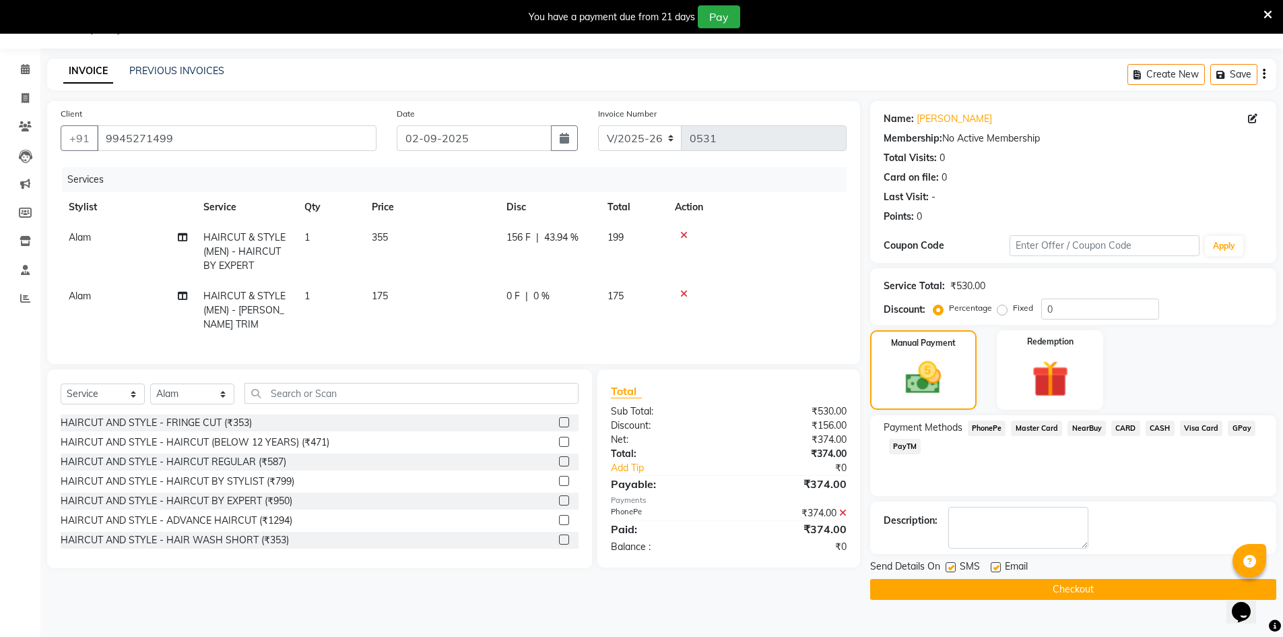
click at [1064, 589] on button "Checkout" at bounding box center [1073, 589] width 406 height 21
